Goal: Task Accomplishment & Management: Complete application form

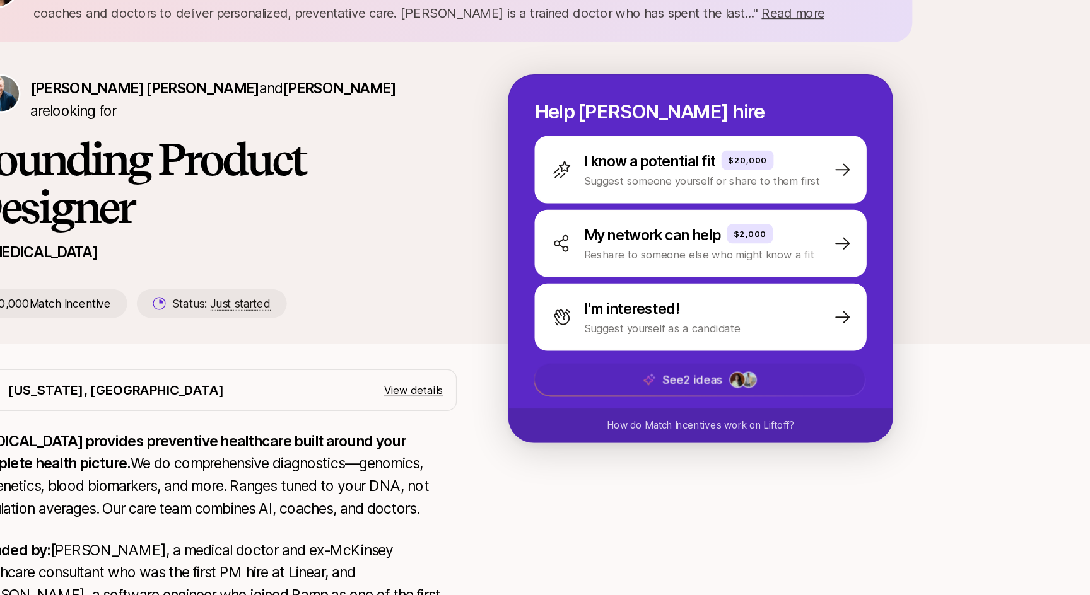
scroll to position [115, 0]
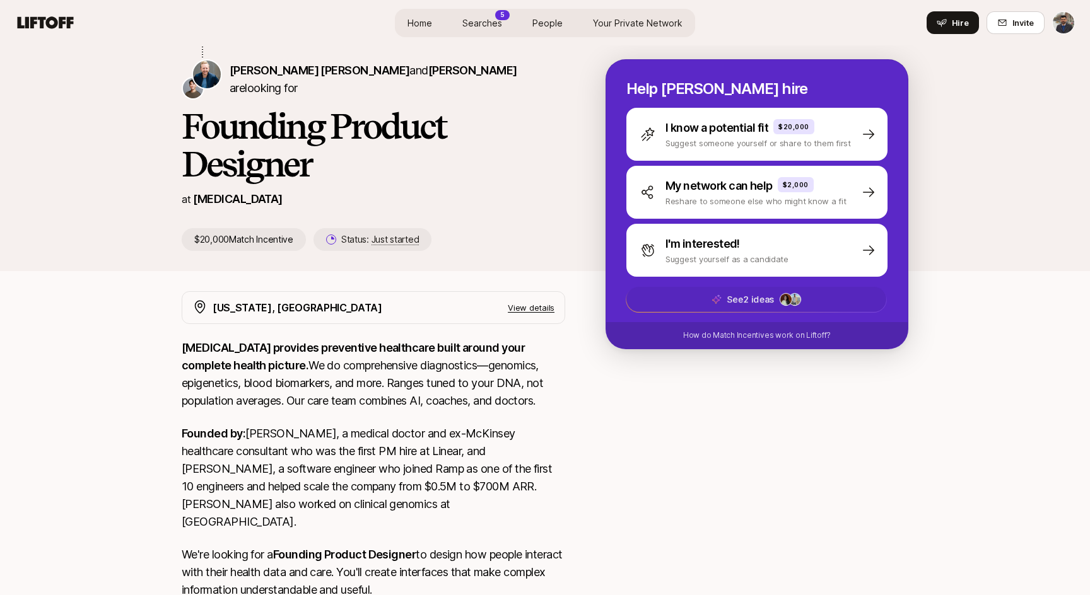
click at [723, 300] on span "See 2 ideas" at bounding box center [756, 299] width 260 height 25
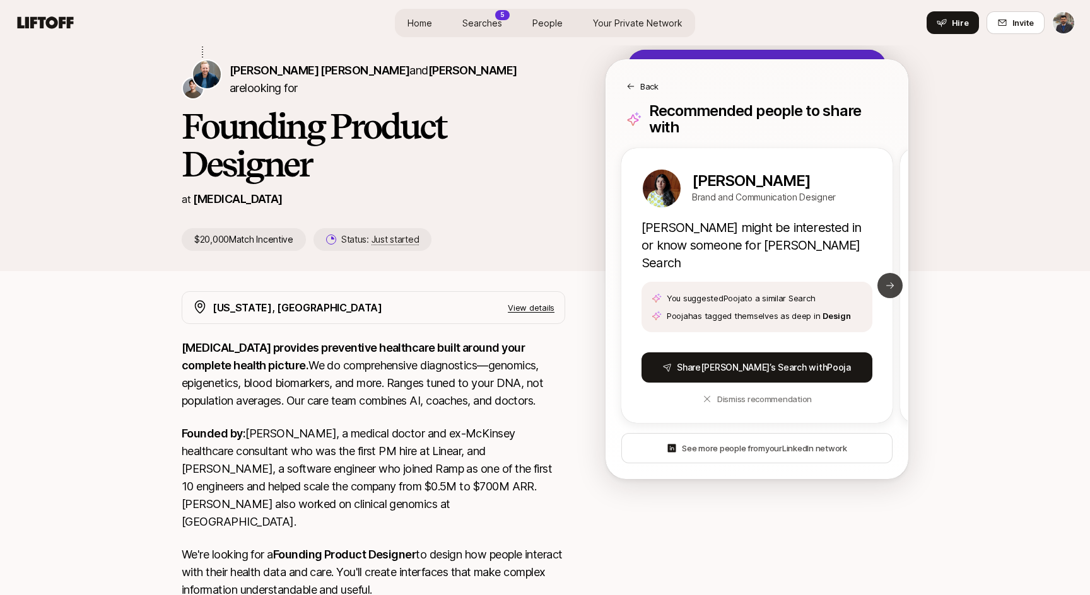
click at [888, 281] on icon at bounding box center [890, 286] width 10 height 10
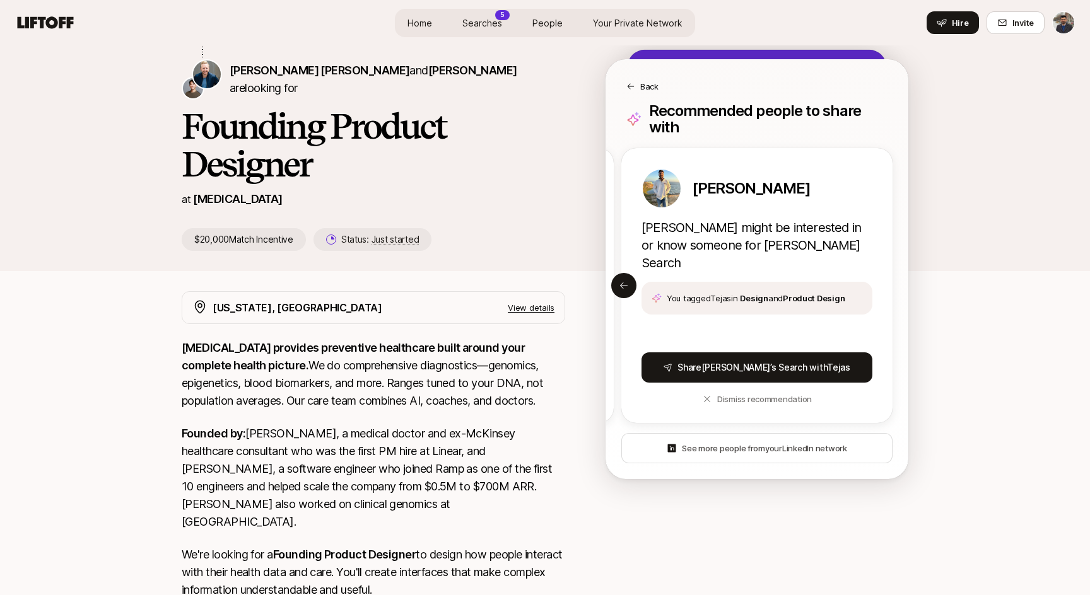
click at [654, 81] on p "Back" at bounding box center [649, 86] width 18 height 13
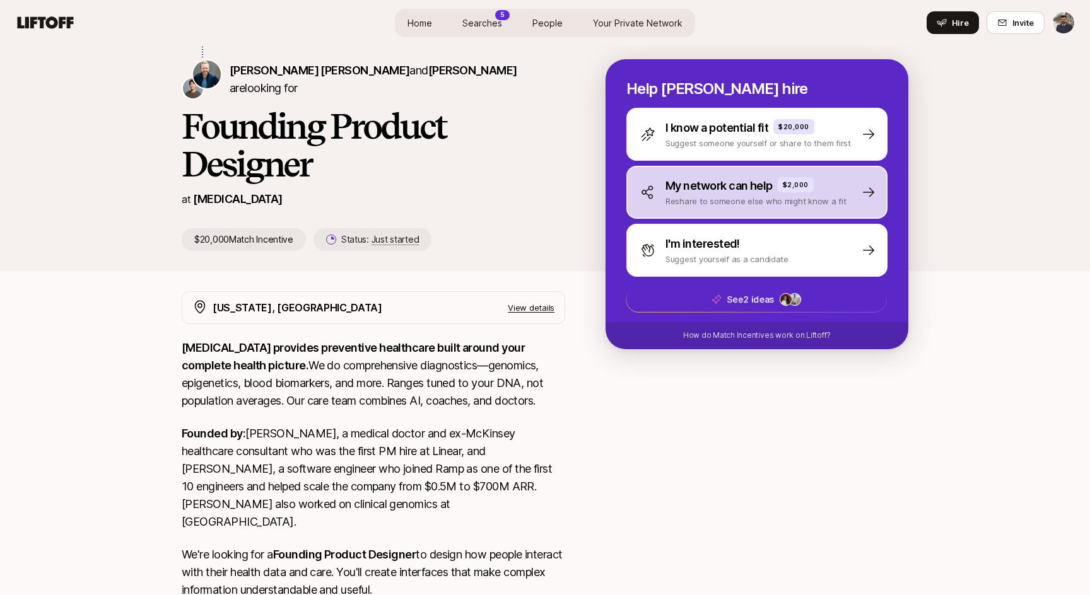
click at [801, 206] on p "Reshare to someone else who might know a fit" at bounding box center [755, 201] width 181 height 13
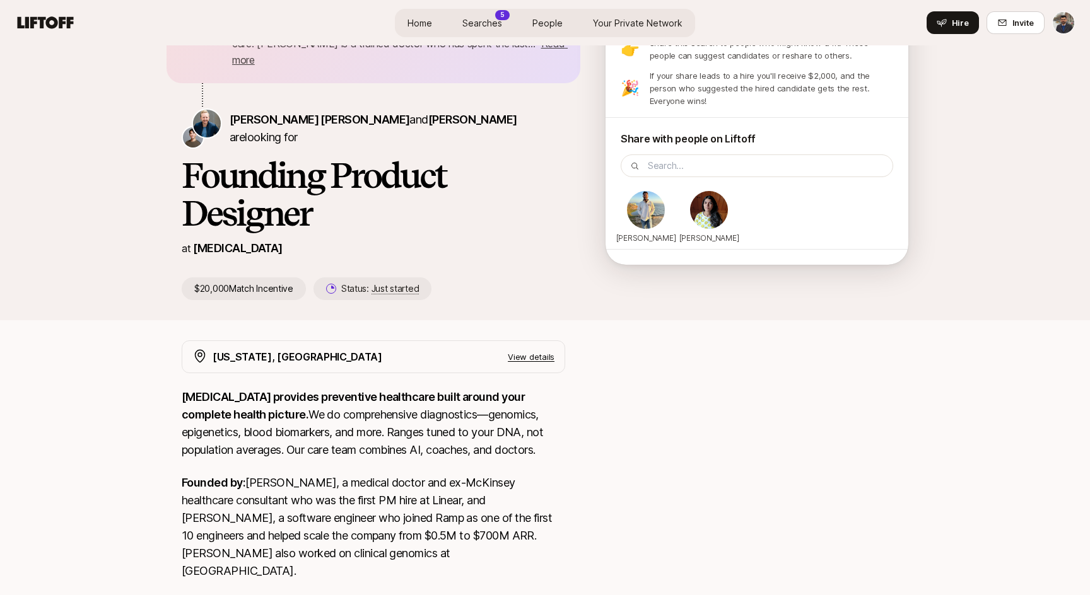
scroll to position [6, 0]
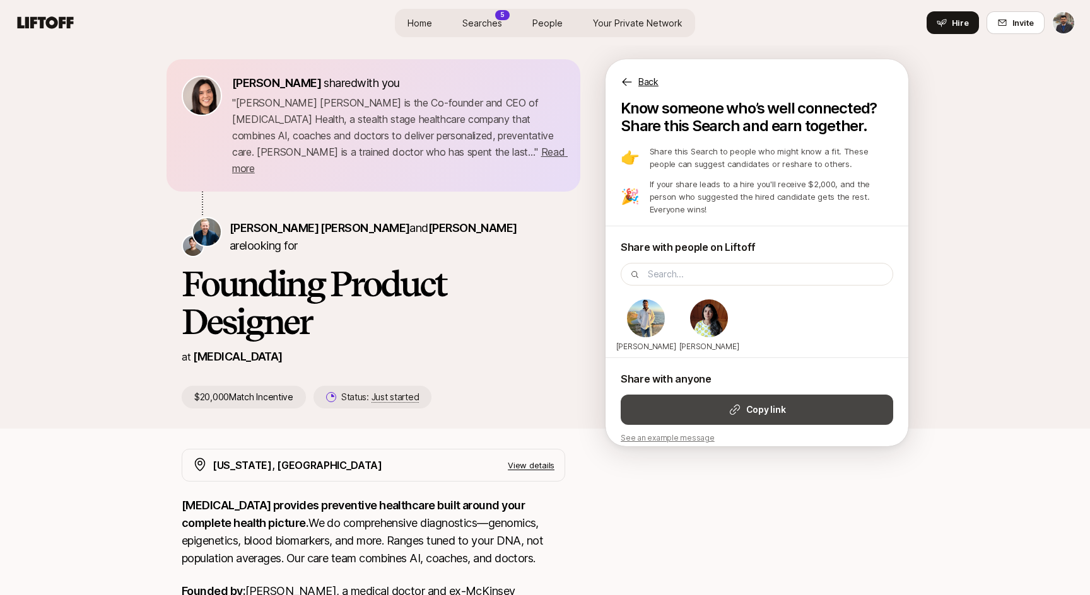
click at [755, 402] on strong "Copy link" at bounding box center [765, 409] width 39 height 15
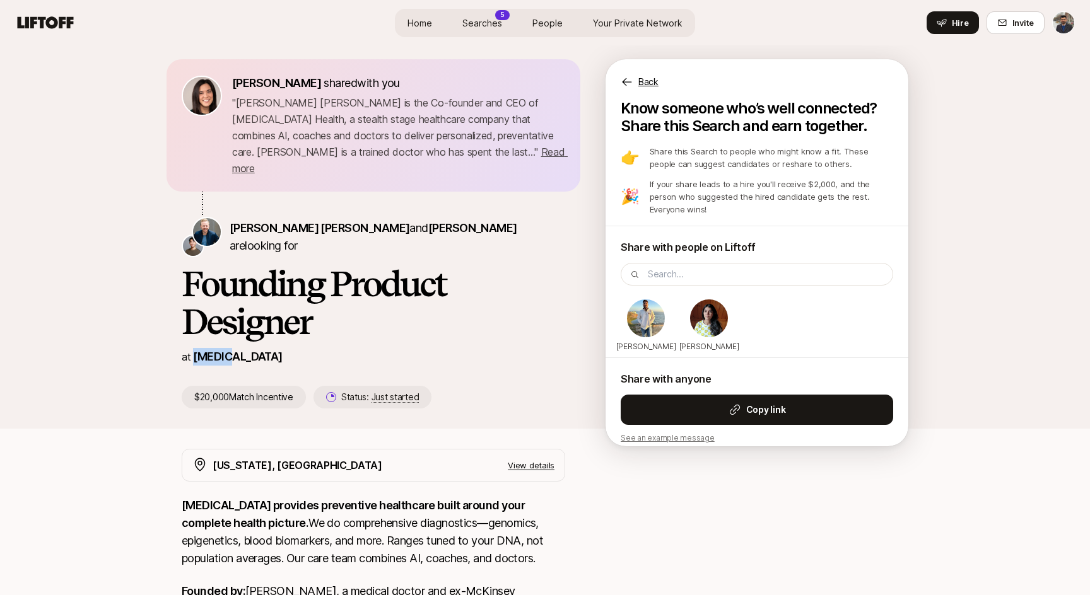
drag, startPoint x: 248, startPoint y: 343, endPoint x: 195, endPoint y: 340, distance: 53.1
click at [195, 348] on div "at SONATA" at bounding box center [373, 357] width 383 height 18
copy p "SONATA"
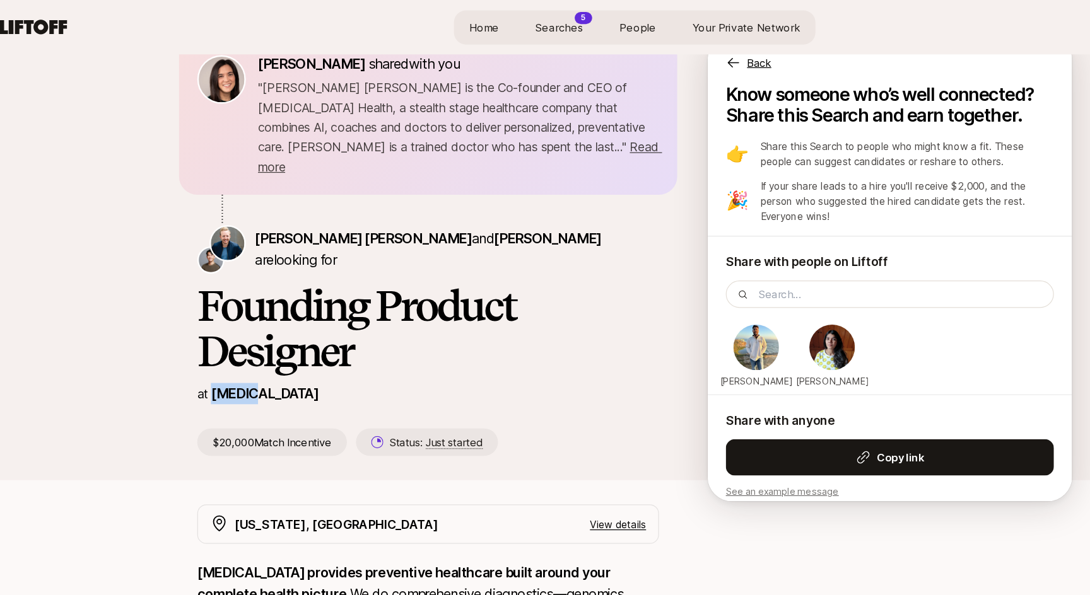
scroll to position [0, 0]
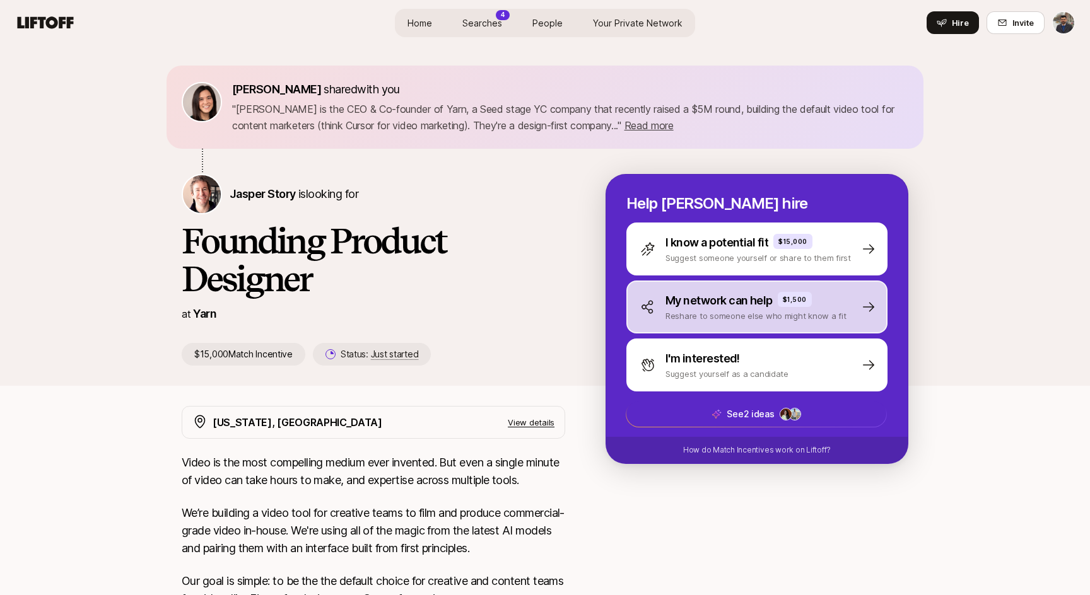
click at [714, 311] on p "Reshare to someone else who might know a fit" at bounding box center [755, 316] width 181 height 13
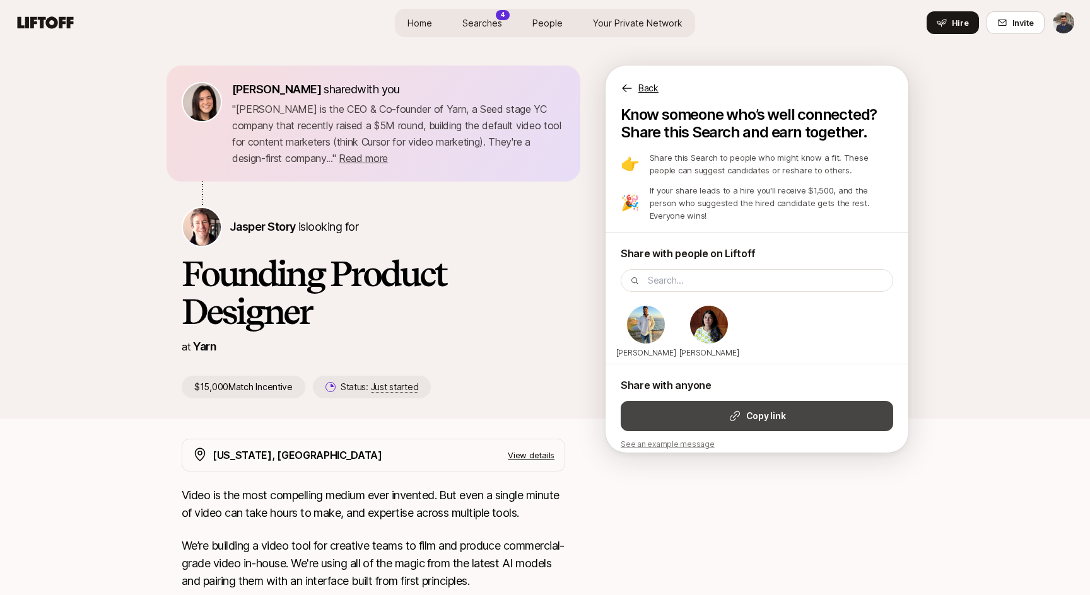
click at [758, 409] on strong "Copy link" at bounding box center [765, 416] width 39 height 15
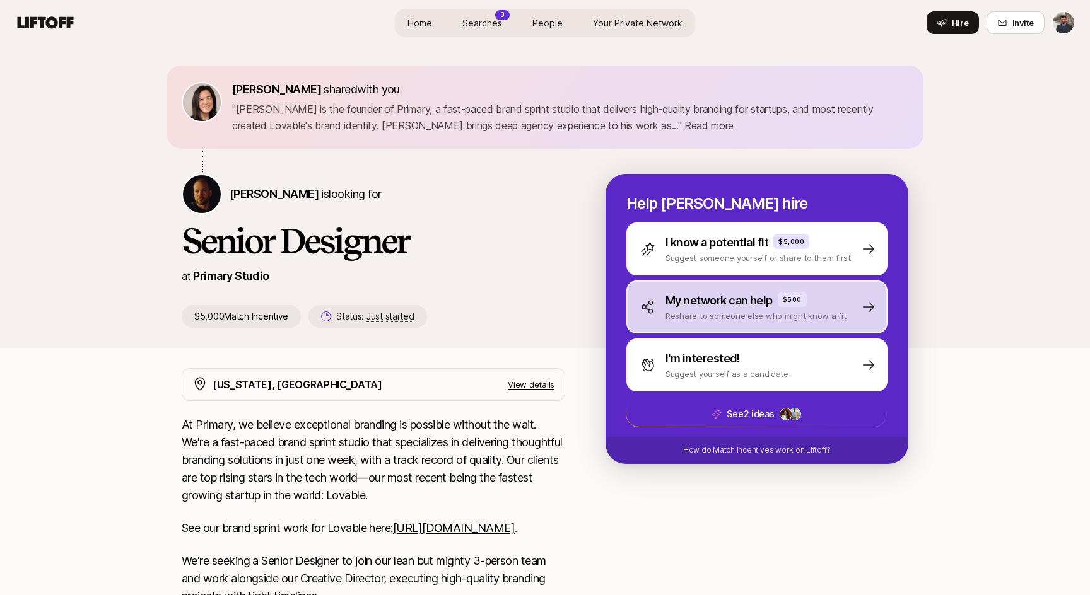
click at [740, 302] on p "My network can help" at bounding box center [718, 301] width 107 height 18
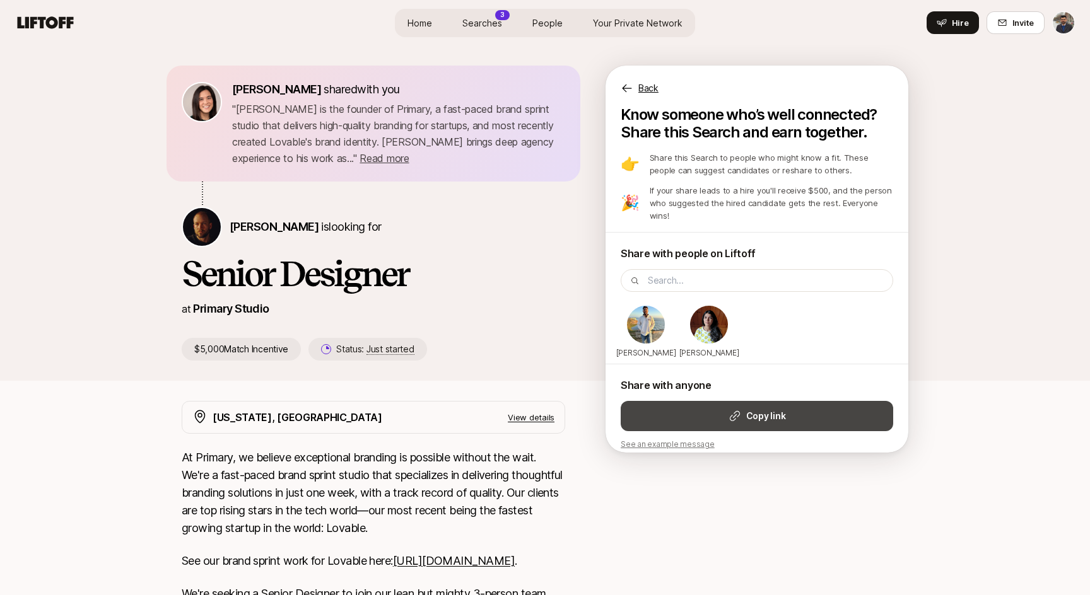
click at [760, 409] on strong "Copy link" at bounding box center [765, 416] width 39 height 15
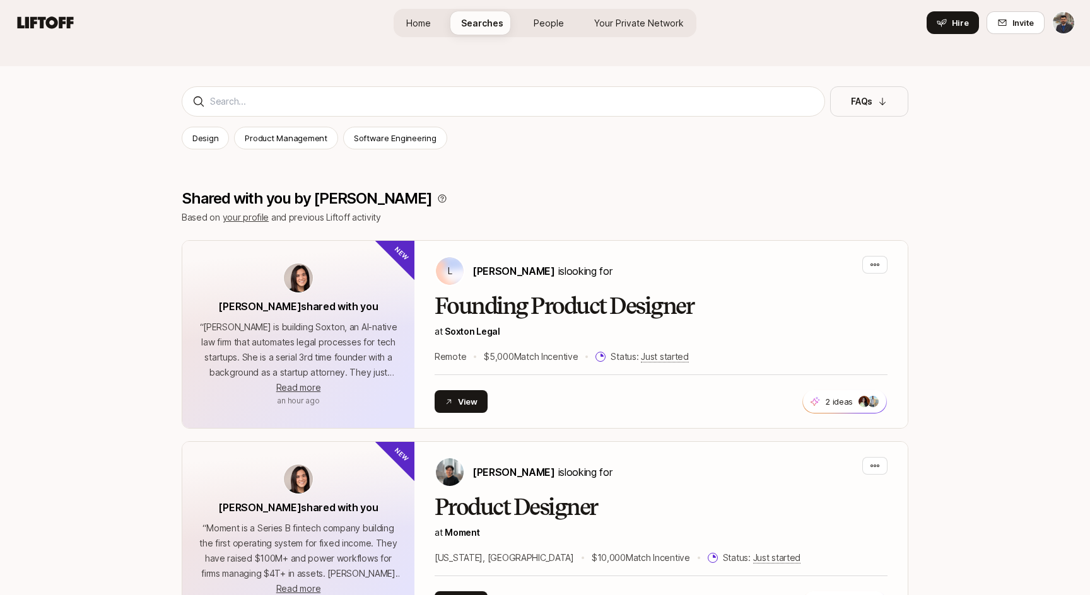
scroll to position [132, 0]
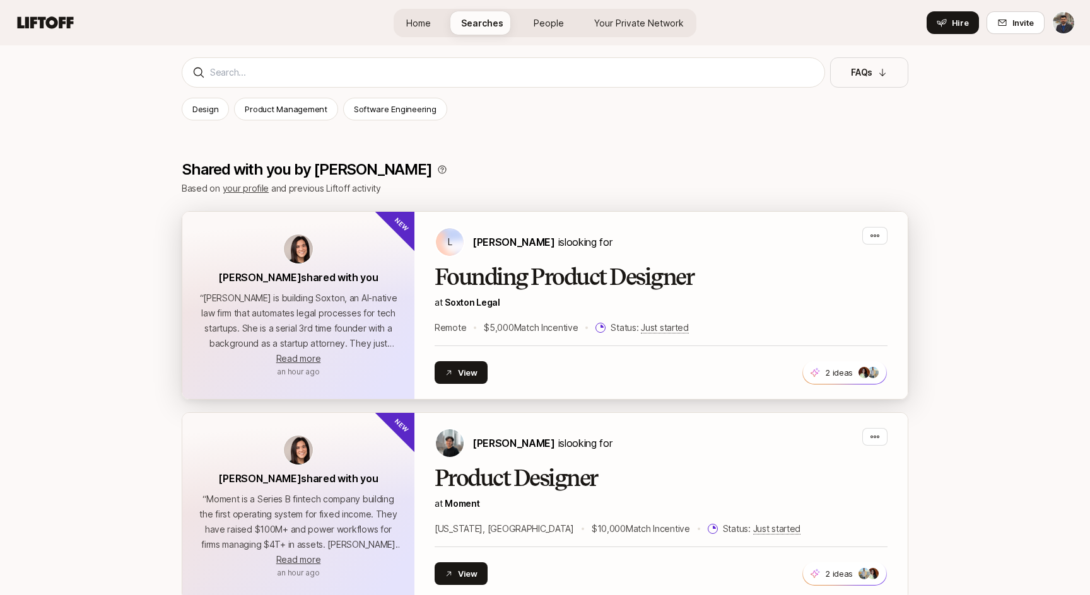
click at [672, 293] on div "Founding Product Designer at Soxton Legal Remote $5,000 Match Incentive Status:…" at bounding box center [660, 300] width 453 height 71
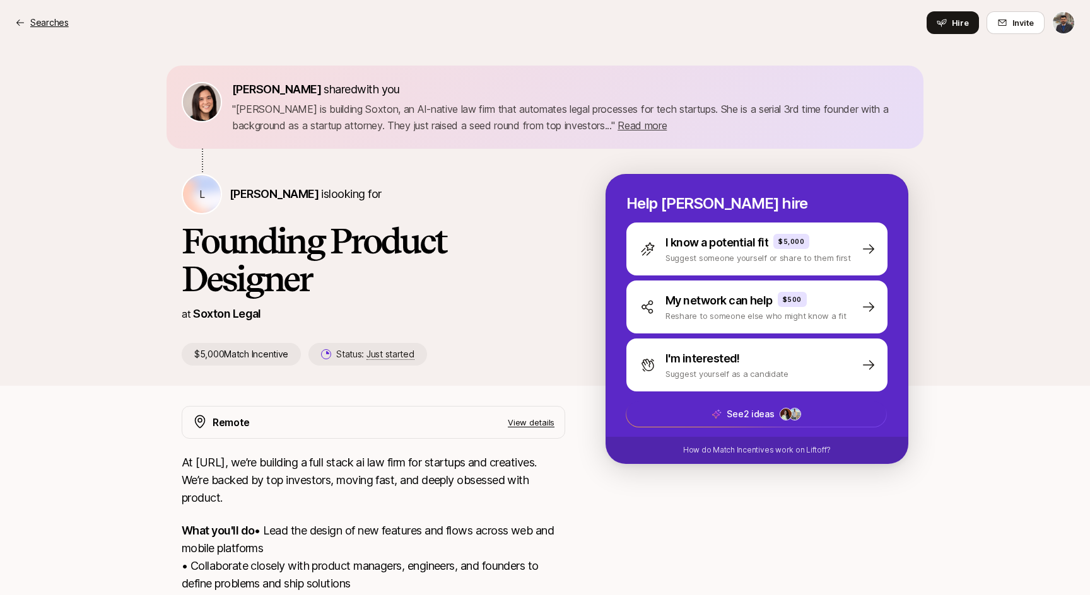
click at [39, 20] on p "Searches" at bounding box center [49, 22] width 38 height 15
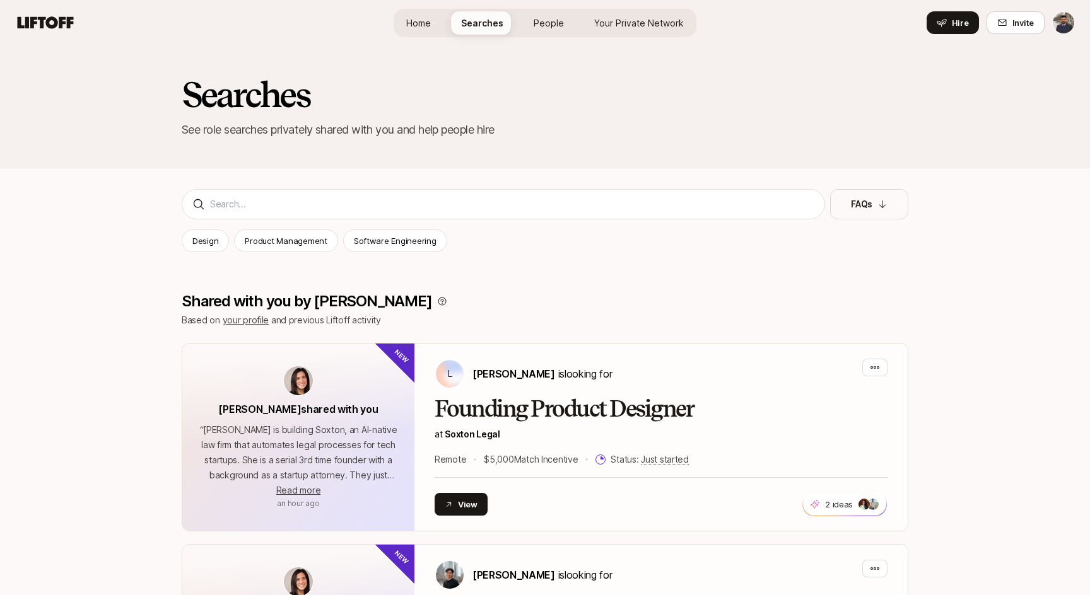
scroll to position [132, 0]
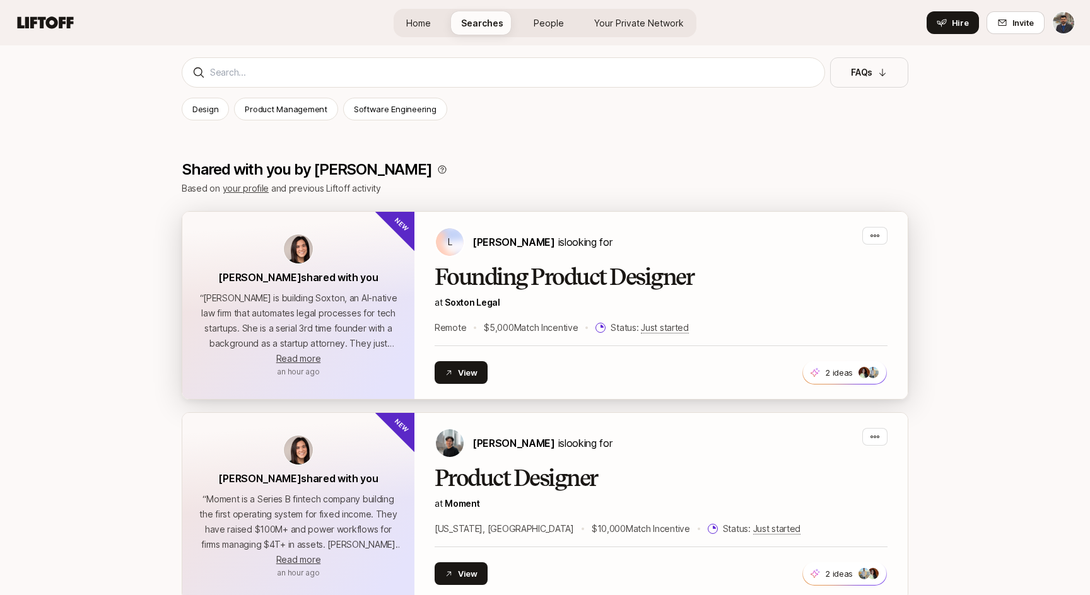
click at [669, 293] on div "Founding Product Designer at Soxton Legal Remote $5,000 Match Incentive Status:…" at bounding box center [660, 300] width 453 height 71
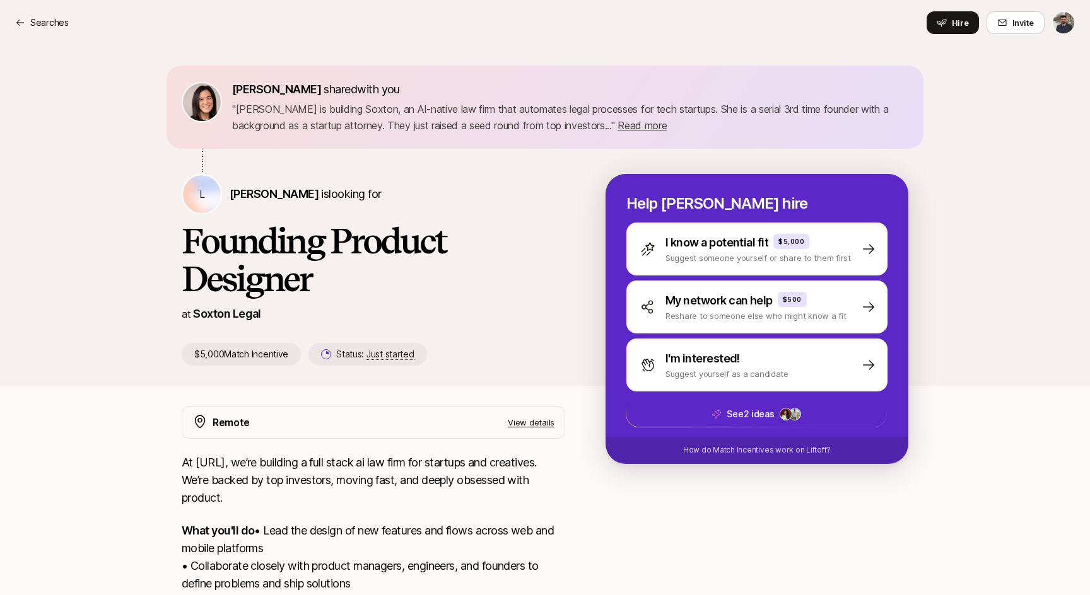
click at [527, 421] on p "View details" at bounding box center [531, 422] width 47 height 13
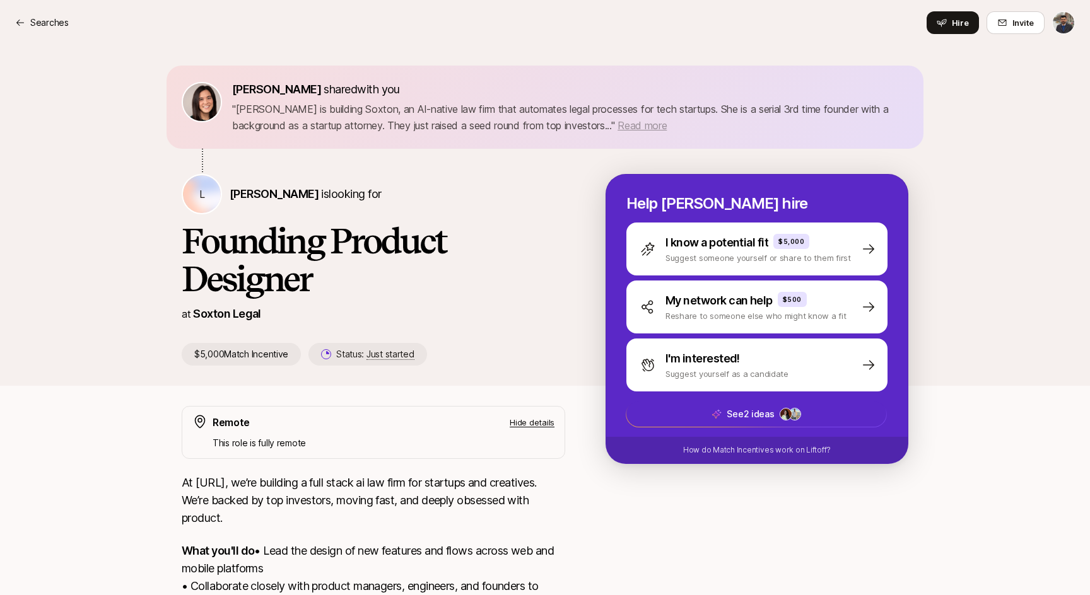
click at [655, 130] on span "Read more" at bounding box center [641, 125] width 49 height 13
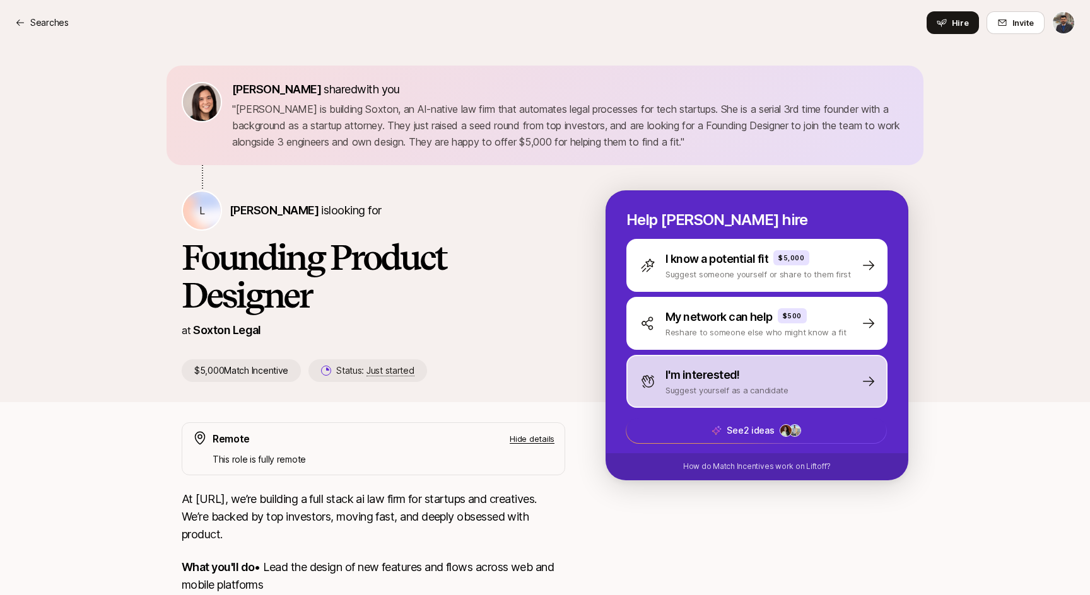
click at [800, 386] on div "I'm interested! Suggest yourself as a candidate" at bounding box center [756, 381] width 261 height 53
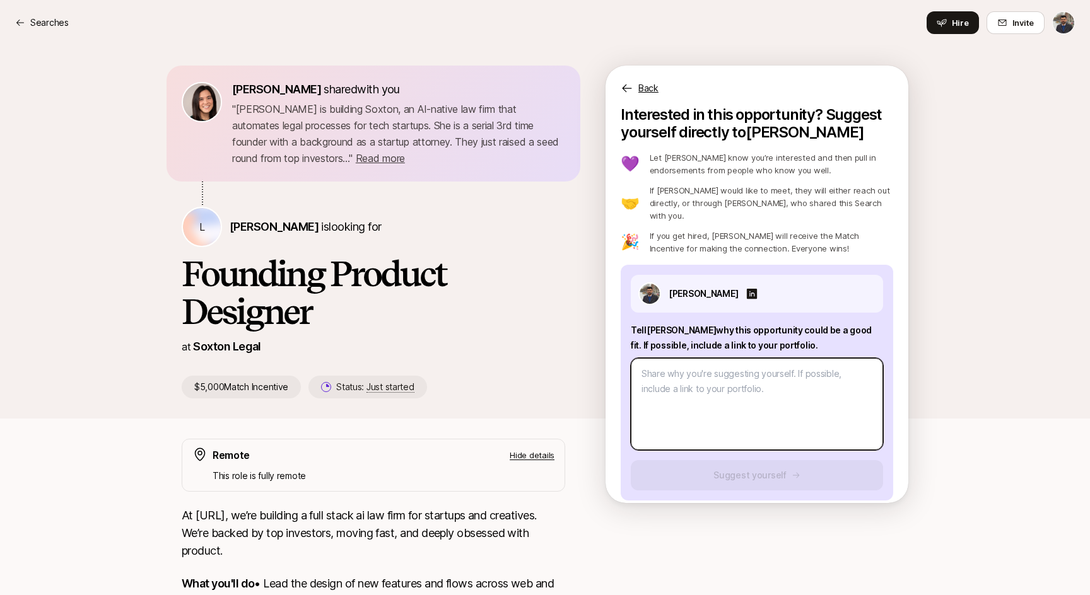
click at [703, 376] on textarea at bounding box center [757, 404] width 252 height 92
click at [713, 365] on textarea "To enrich screen reader interactions, please activate Accessibility in Grammarl…" at bounding box center [757, 404] width 252 height 92
paste textarea "Hello Erik, How are you doing? I’m Darshan – designer & maker based in Berlin. …"
type textarea "x"
type textarea "Hello Erik, How are you doing? I’m Darshan – designer & maker based in Berlin. …"
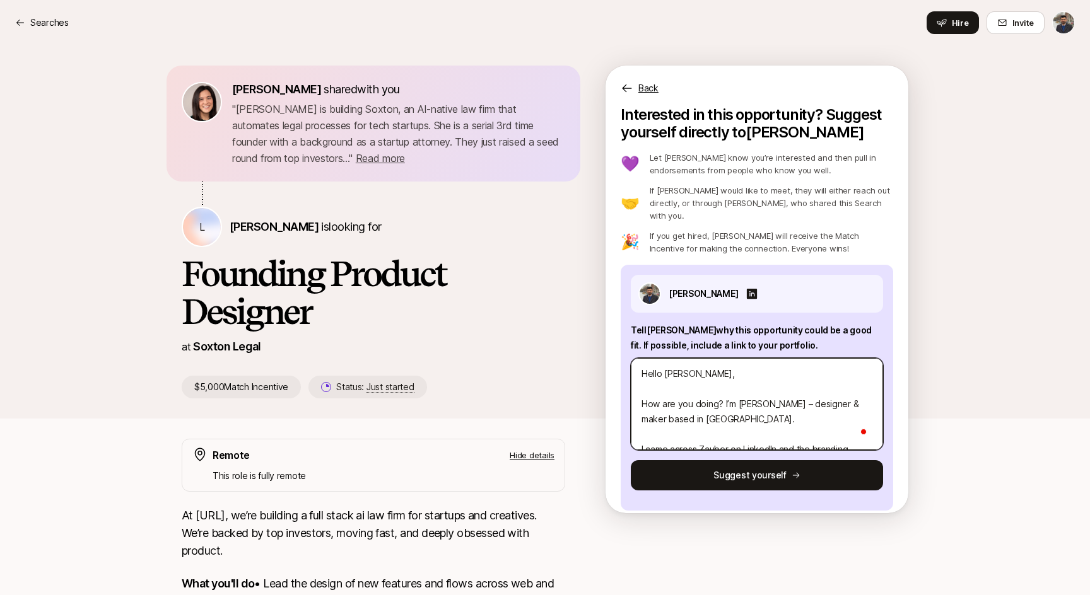
click at [703, 364] on textarea "Hello Erik, How are you doing? I’m Darshan – designer & maker based in Berlin. …" at bounding box center [757, 404] width 252 height 92
type textarea "x"
type textarea "Hello Erik How are you doing? I’m Darshan – designer & maker based in Berlin. I…"
type textarea "x"
type textarea "Hello Eri How are you doing? I’m Darshan – designer & maker based in Berlin. I …"
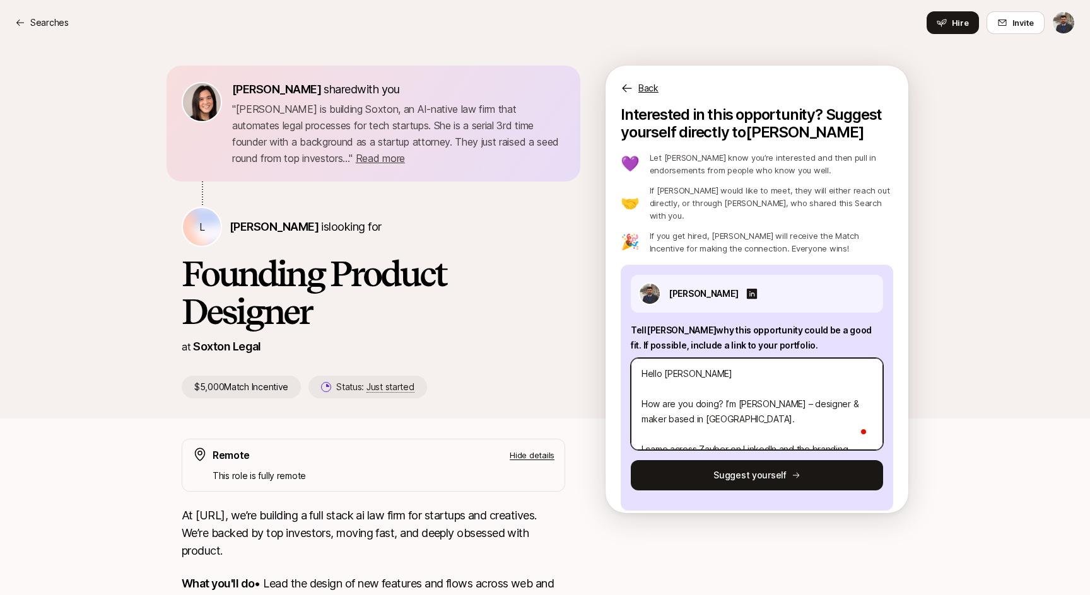
type textarea "x"
type textarea "Hello Er How are you doing? I’m Darshan – designer & maker based in Berlin. I c…"
type textarea "x"
type textarea "Hello E How are you doing? I’m Darshan – designer & maker based in Berlin. I ca…"
type textarea "x"
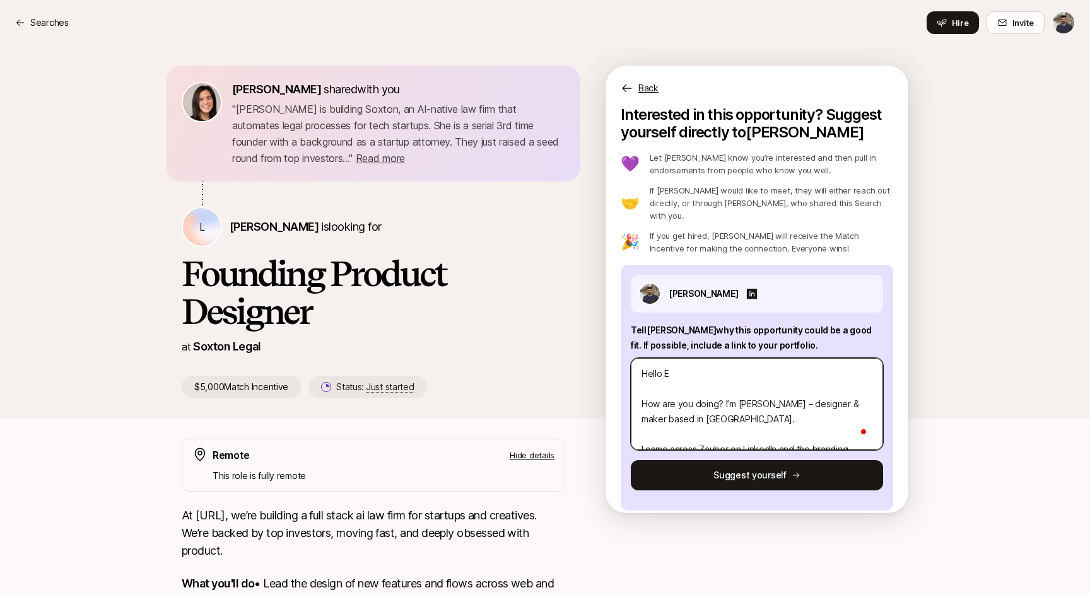
type textarea "Hello How are you doing? I’m Darshan – designer & maker based in Berlin. I came…"
type textarea "x"
type textarea "Hello L How are you doing? I’m Darshan – designer & maker based in Berlin. I ca…"
type textarea "x"
type textarea "Hello Lo How are you doing? I’m Darshan – designer & maker based in Berlin. I c…"
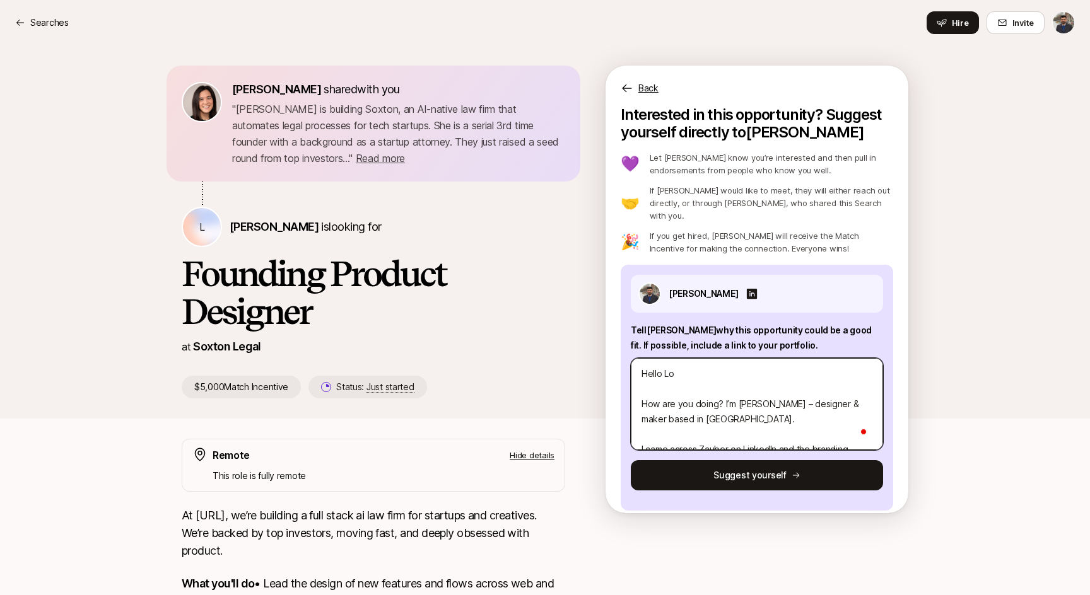
type textarea "x"
type textarea "Hello Log How are you doing? I’m Darshan – designer & maker based in Berlin. I …"
type textarea "x"
type textarea "Hello Loga How are you doing? I’m Darshan – designer & maker based in Berlin. I…"
type textarea "x"
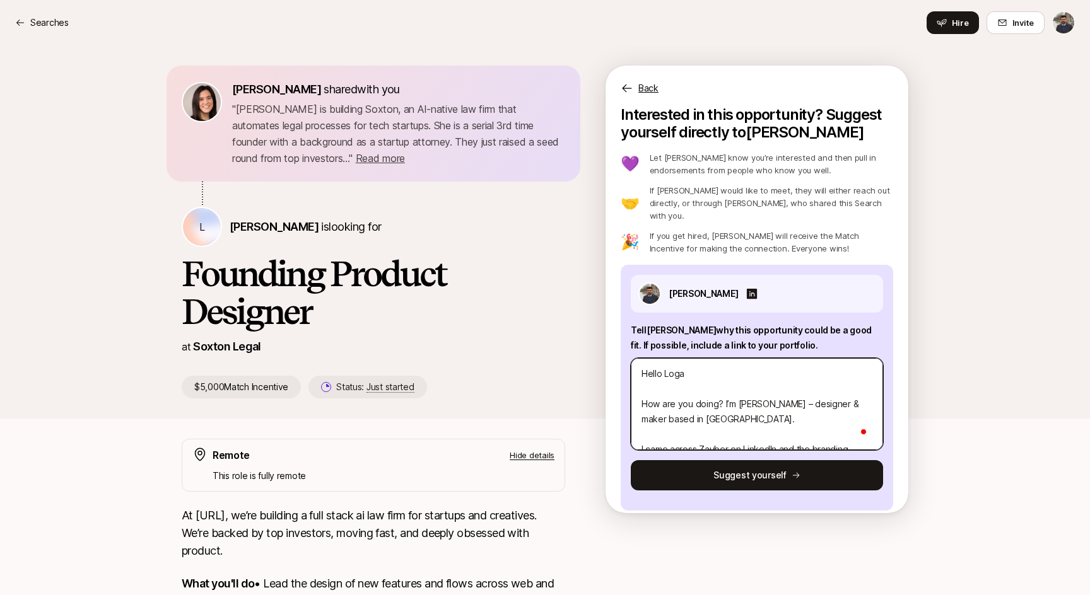
type textarea "Hello Logan How are you doing? I’m Darshan – designer & maker based in Berlin. …"
type textarea "x"
type textarea "Hello Logan, How are you doing? I’m Darshan – designer & maker based in Berlin.…"
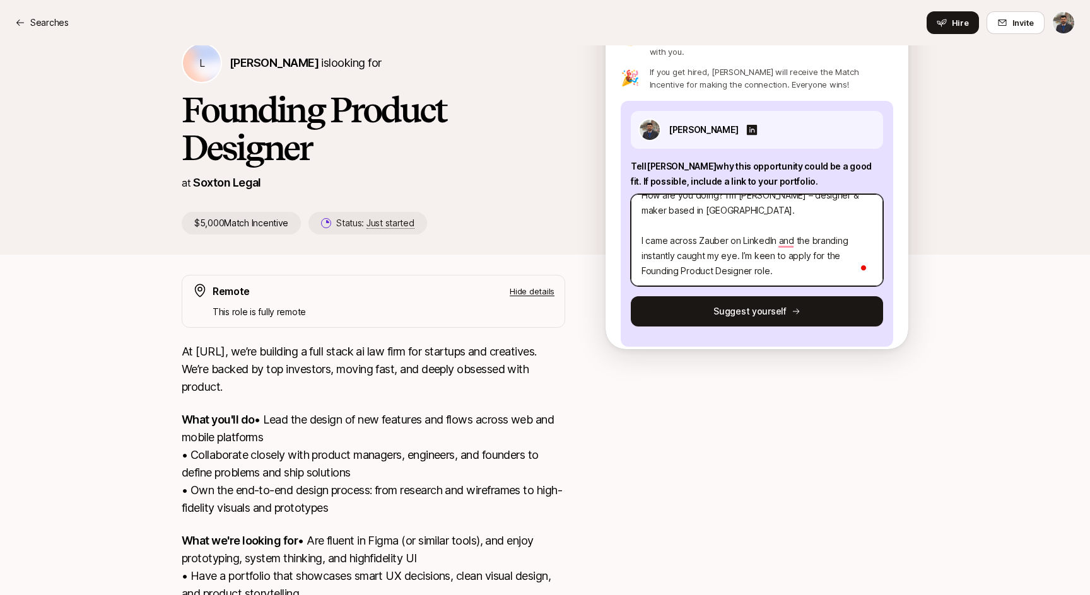
scroll to position [57, 0]
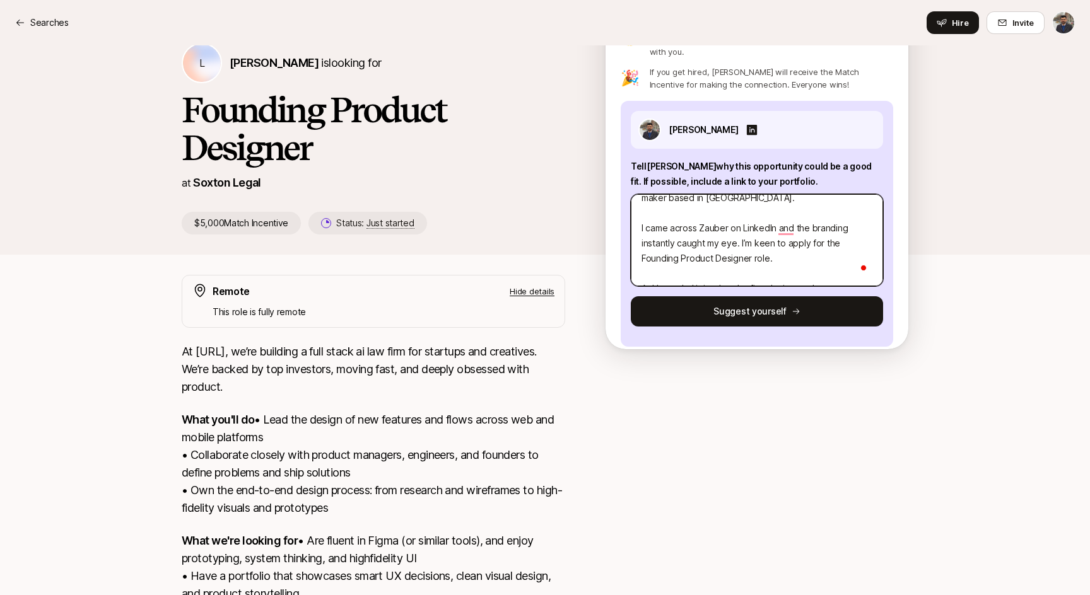
click at [777, 243] on textarea "Hello Logan, How are you doing? I’m Darshan – designer & maker based in Berlin.…" at bounding box center [757, 240] width 252 height 92
drag, startPoint x: 793, startPoint y: 245, endPoint x: 648, endPoint y: 226, distance: 146.2
click at [648, 226] on textarea "Hello Logan, How are you doing? I’m Darshan – designer & maker based in Berlin.…" at bounding box center [757, 240] width 252 height 92
click at [780, 221] on textarea "Hello Logan, How are you doing? I’m Darshan – designer & maker based in Berlin.…" at bounding box center [757, 240] width 252 height 92
drag, startPoint x: 740, startPoint y: 228, endPoint x: 647, endPoint y: 217, distance: 93.9
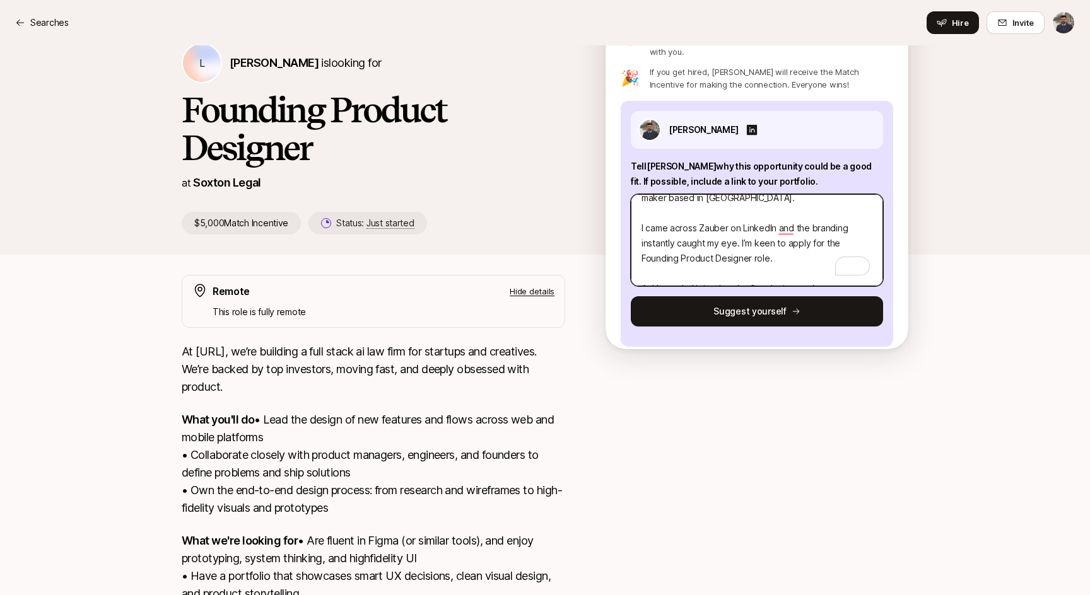
click at [647, 217] on textarea "Hello Logan, How are you doing? I’m Darshan – designer & maker based in Berlin.…" at bounding box center [757, 240] width 252 height 92
type textarea "x"
type textarea "Hello Logan, How are you doing? I’m Darshan – designer & maker based in Berlin.…"
type textarea "x"
type textarea "Hello Logan, How are you doing? I’m Darshan – designer & maker based in Berlin.…"
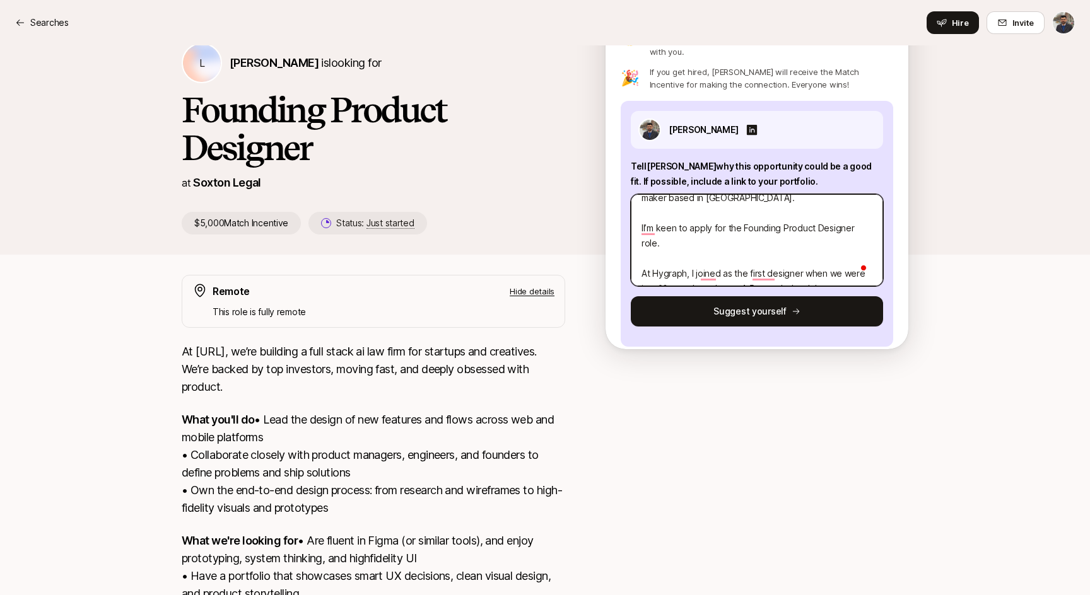
type textarea "x"
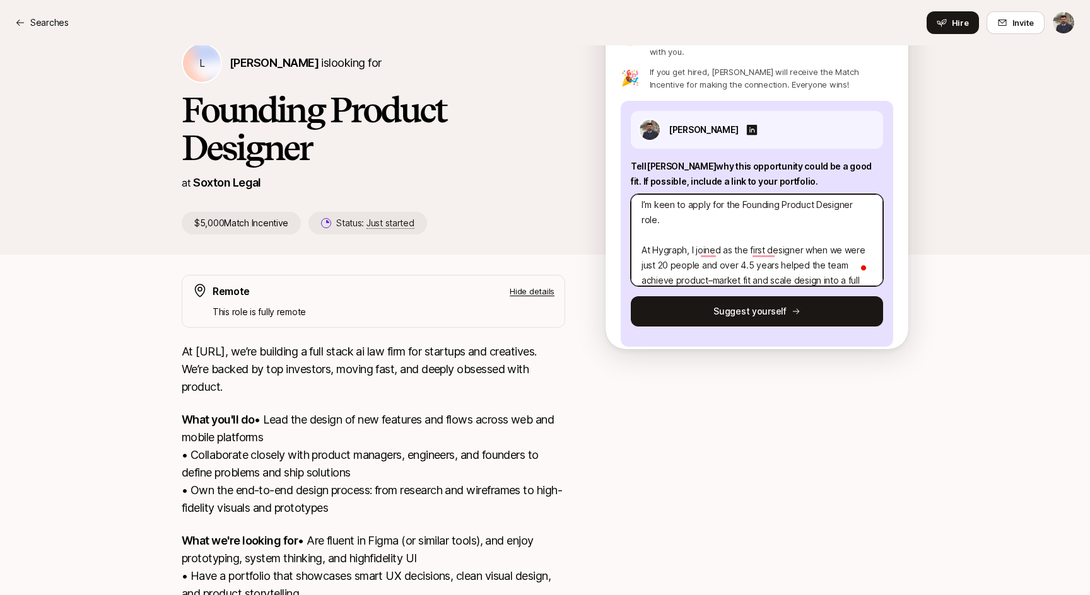
scroll to position [0, 0]
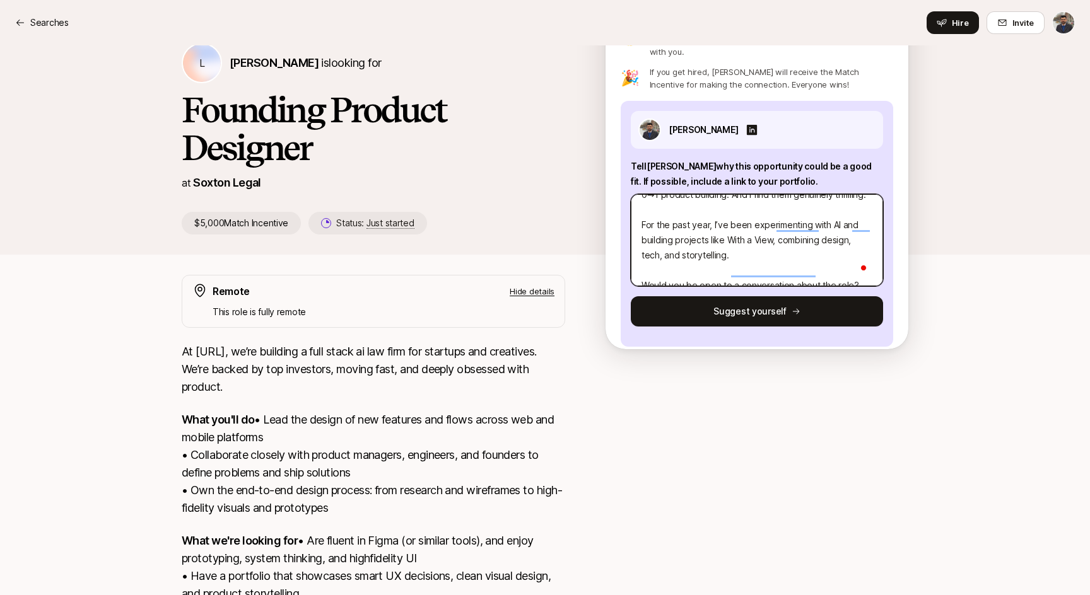
click at [739, 228] on textarea "Hello Logan, How are you doing? I’m Darshan – designer & maker based in Berlin.…" at bounding box center [757, 240] width 252 height 92
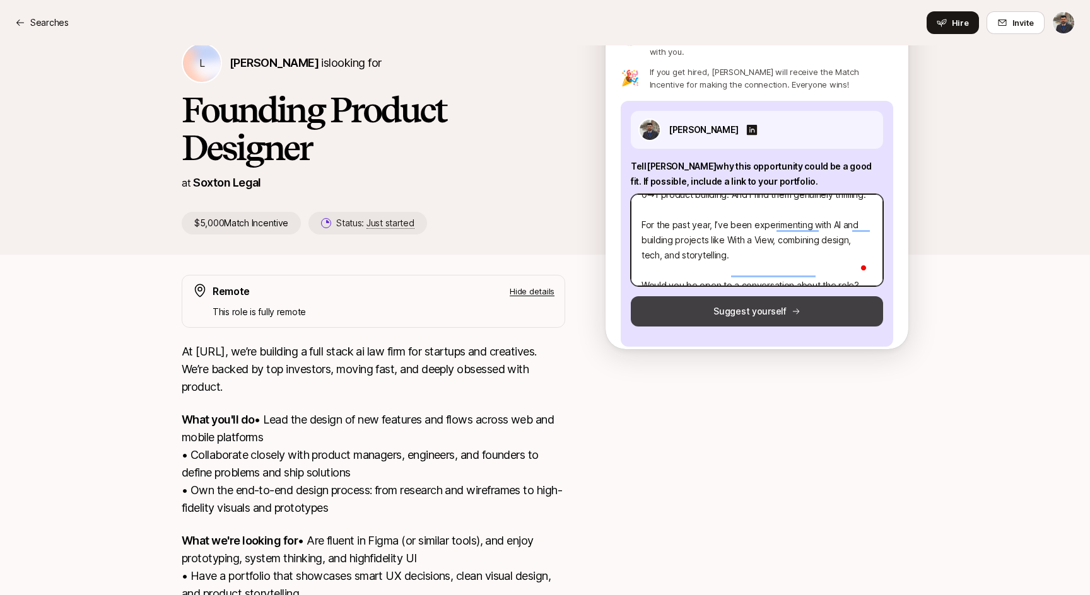
type textarea "Hello Logan, How are you doing? I’m Darshan – designer & maker based in Berlin.…"
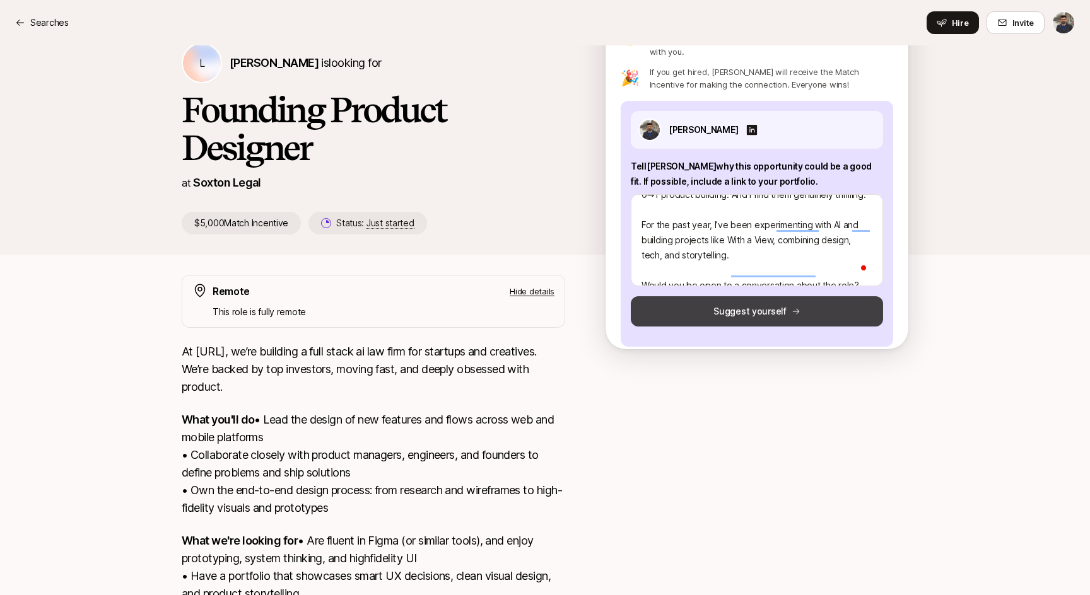
click at [752, 300] on button "Suggest yourself" at bounding box center [757, 311] width 252 height 30
type textarea "x"
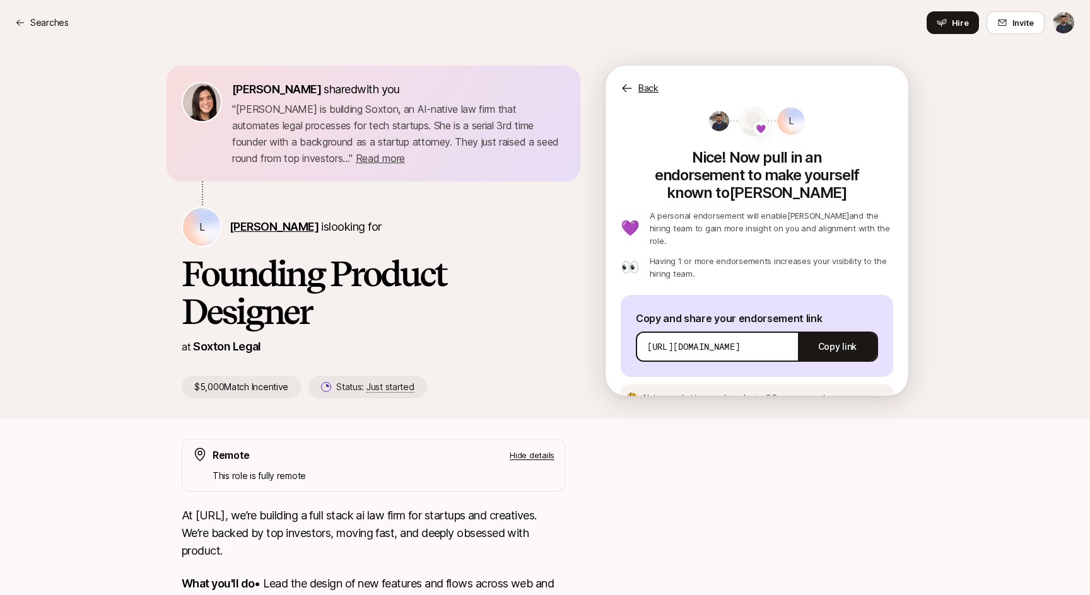
click at [274, 221] on span "Logan Brown" at bounding box center [274, 226] width 89 height 13
click at [244, 228] on span "Logan Brown" at bounding box center [274, 226] width 89 height 13
click at [59, 16] on p "Searches" at bounding box center [49, 22] width 38 height 15
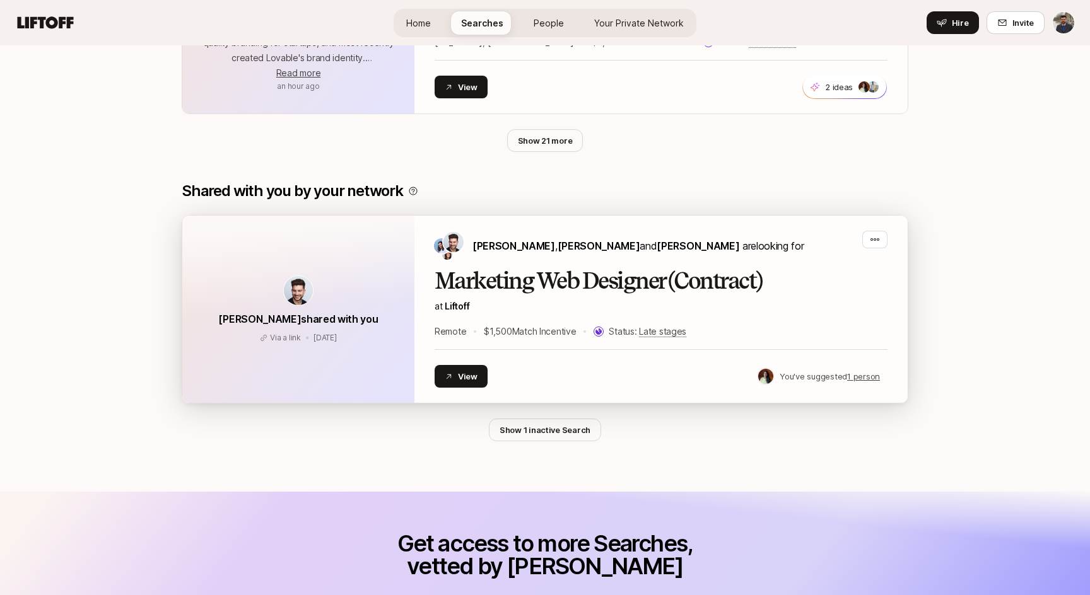
scroll to position [817, 0]
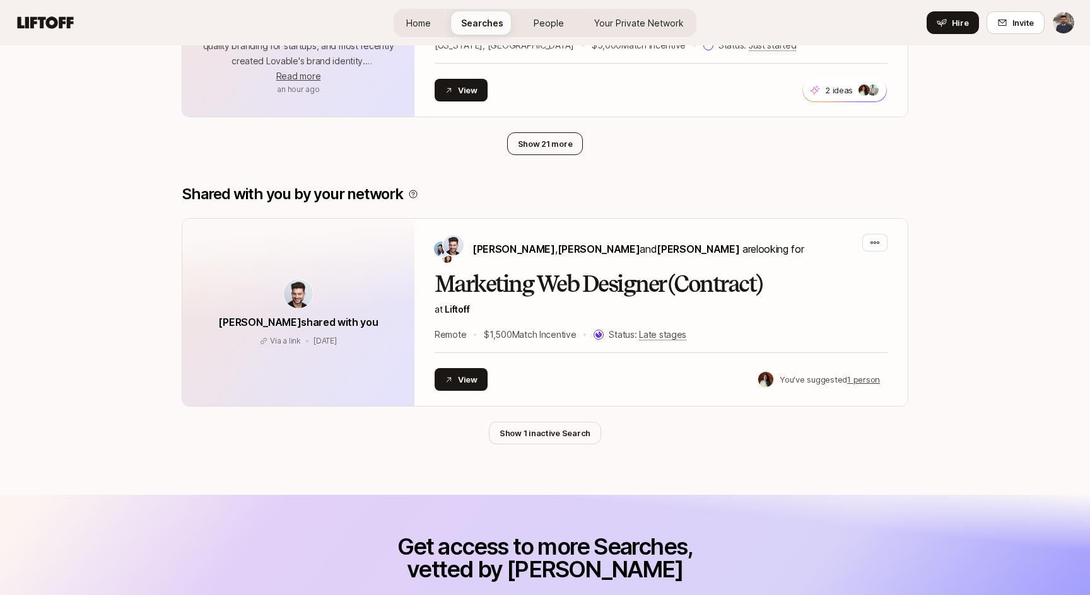
click at [551, 150] on button "Show 21 more" at bounding box center [545, 143] width 76 height 23
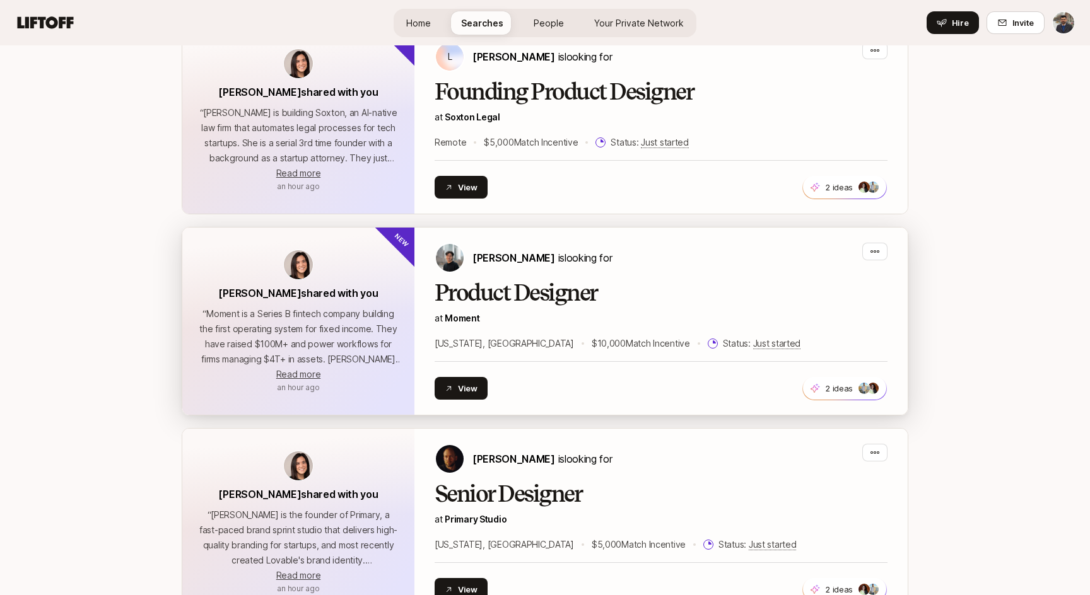
scroll to position [315, 0]
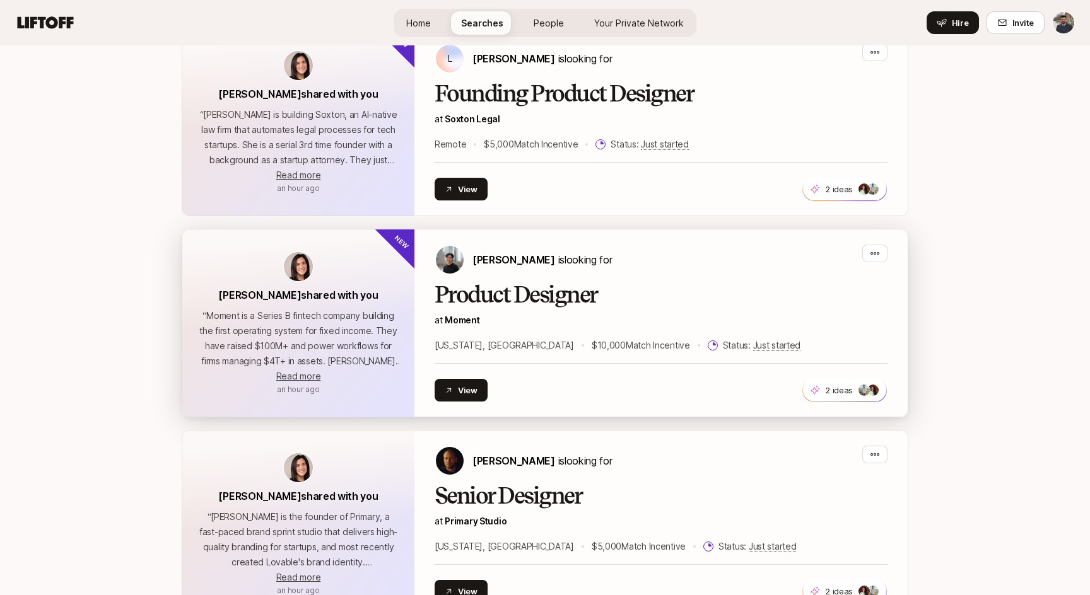
click at [627, 263] on div "Billy Tseng is looking for" at bounding box center [660, 260] width 453 height 30
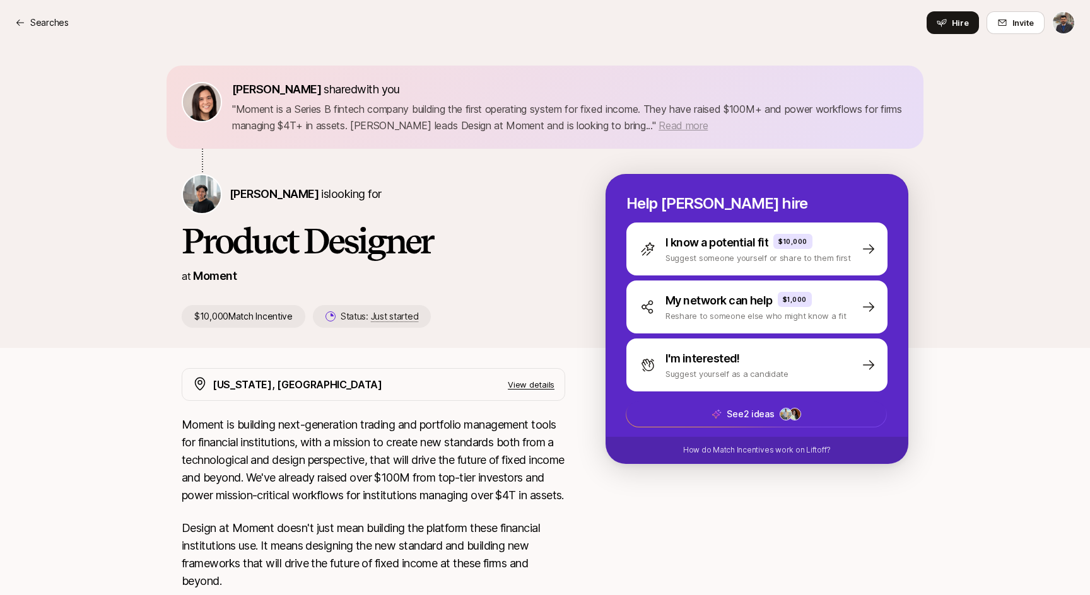
click at [684, 126] on span "Read more" at bounding box center [682, 125] width 49 height 13
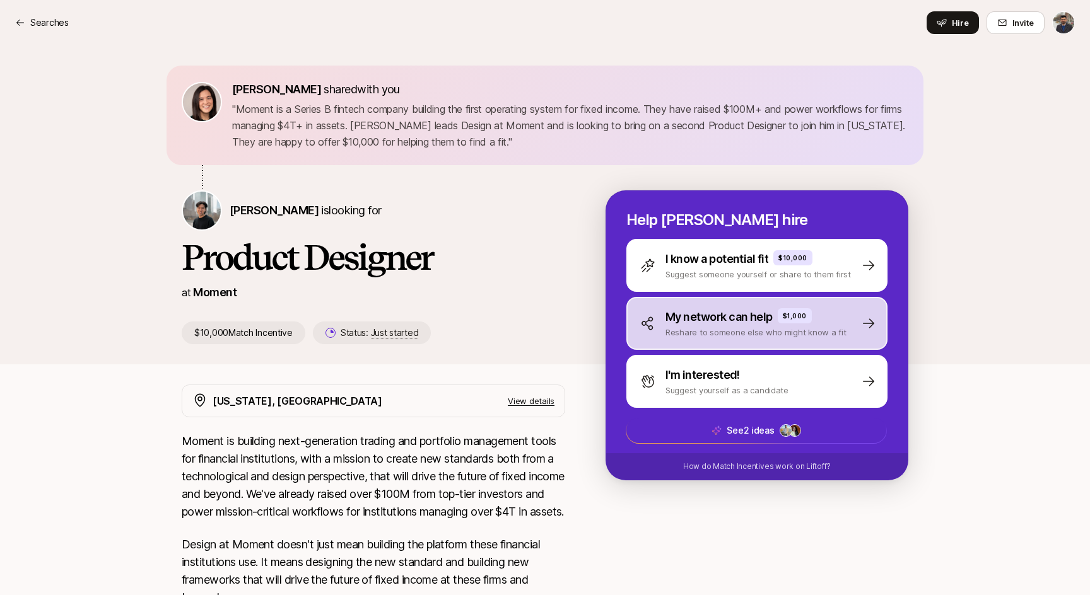
click at [723, 330] on p "Reshare to someone else who might know a fit" at bounding box center [755, 332] width 181 height 13
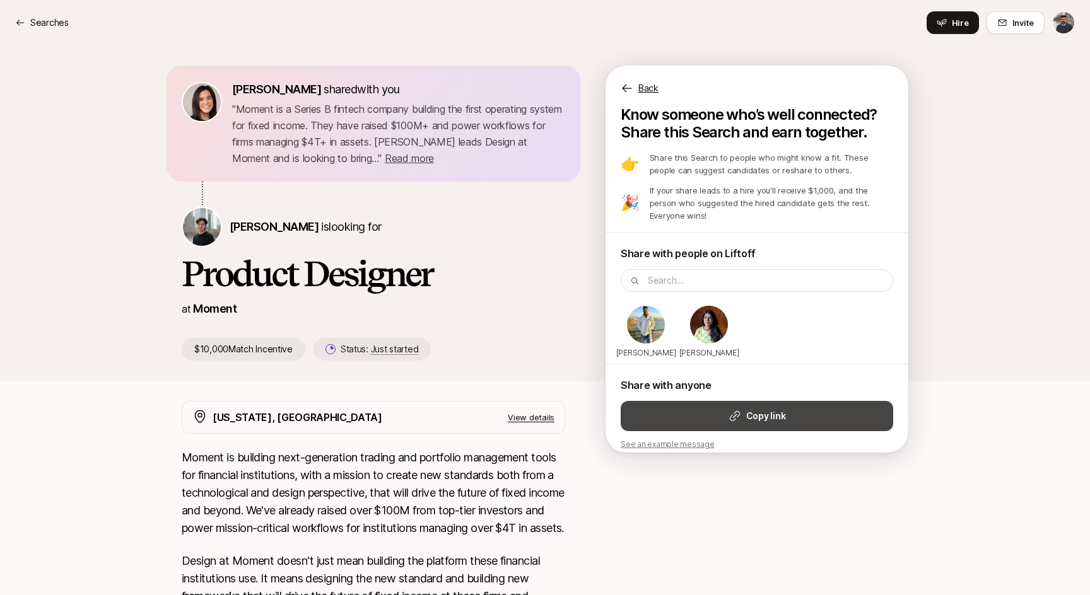
click at [762, 409] on strong "Copy link" at bounding box center [765, 416] width 39 height 15
